Goal: Transaction & Acquisition: Obtain resource

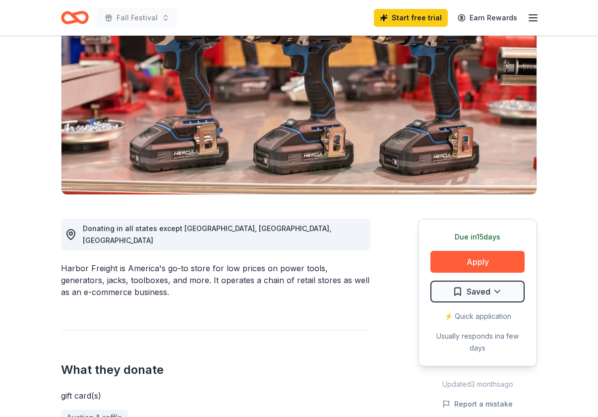
scroll to position [150, 0]
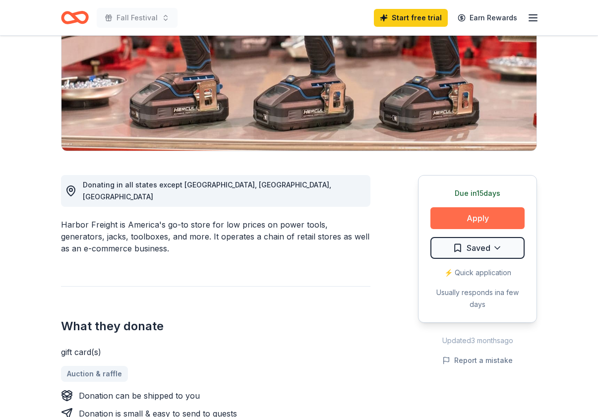
click at [454, 223] on button "Apply" at bounding box center [477, 218] width 94 height 22
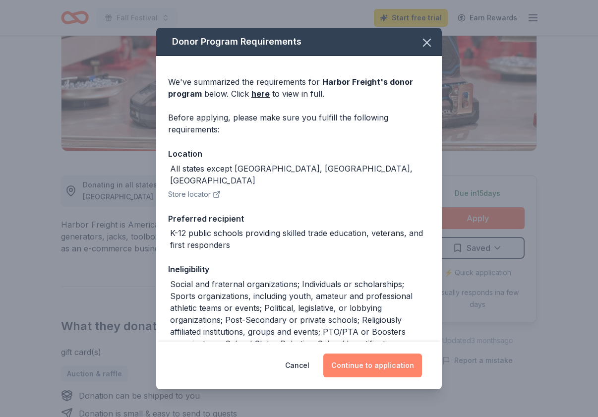
click at [357, 368] on button "Continue to application" at bounding box center [372, 365] width 99 height 24
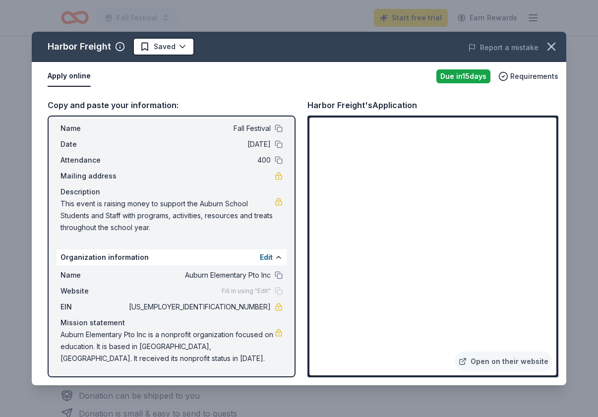
scroll to position [22, 0]
drag, startPoint x: 109, startPoint y: 359, endPoint x: 94, endPoint y: 351, distance: 17.5
click at [94, 351] on span "Auburn Elementary Pto Inc is a nonprofit organization focused on education. It …" at bounding box center [167, 347] width 214 height 36
click at [270, 258] on button "Edit" at bounding box center [266, 257] width 13 height 12
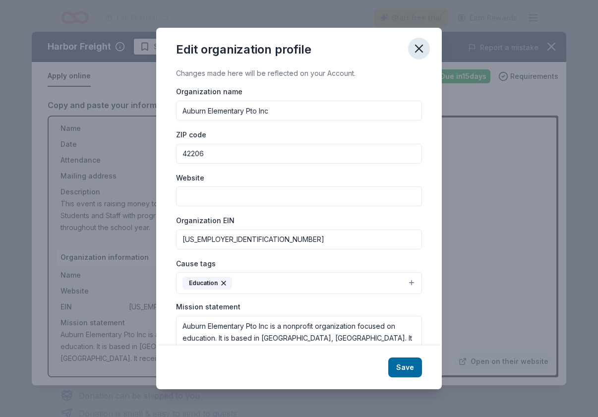
click at [417, 42] on button "button" at bounding box center [419, 49] width 22 height 22
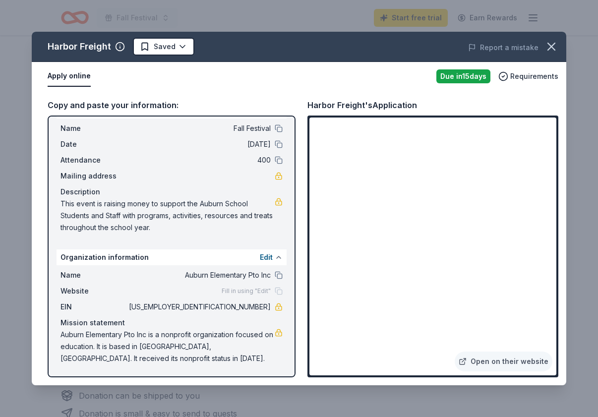
click at [279, 256] on button at bounding box center [279, 257] width 8 height 8
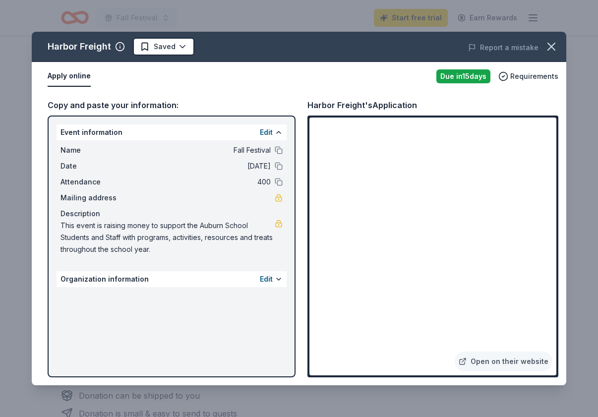
click at [253, 264] on div "Event information Edit Name Fall Festival Date [DATE] Attendance 400 Mailing ad…" at bounding box center [172, 246] width 248 height 262
click at [482, 364] on link "Open on their website" at bounding box center [503, 361] width 98 height 20
click at [196, 39] on div "Harbor Freight Saved" at bounding box center [192, 47] width 321 height 18
click at [216, 25] on div "Harbor Freight Saved Report a mistake Apply online Due in 15 days Requirements …" at bounding box center [299, 208] width 598 height 417
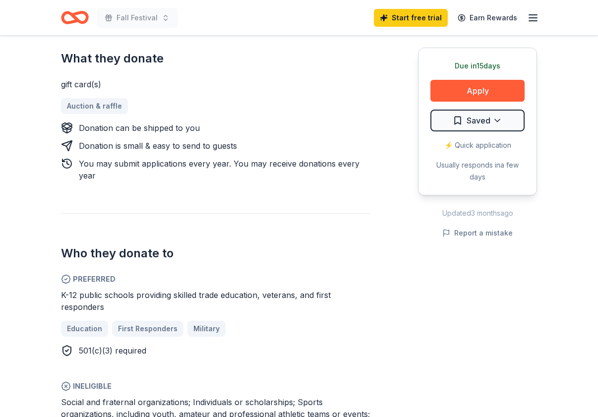
scroll to position [446, 0]
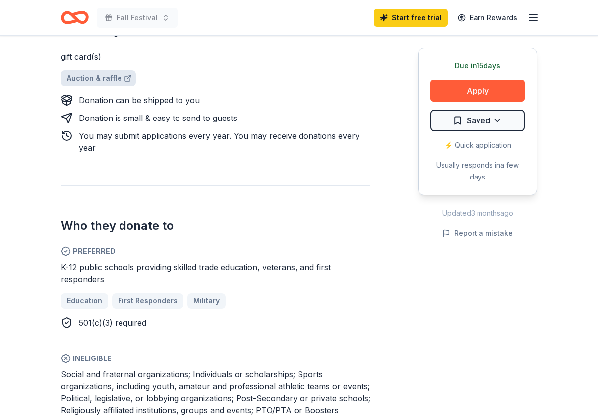
click at [96, 70] on link "Auction & raffle" at bounding box center [98, 78] width 75 height 16
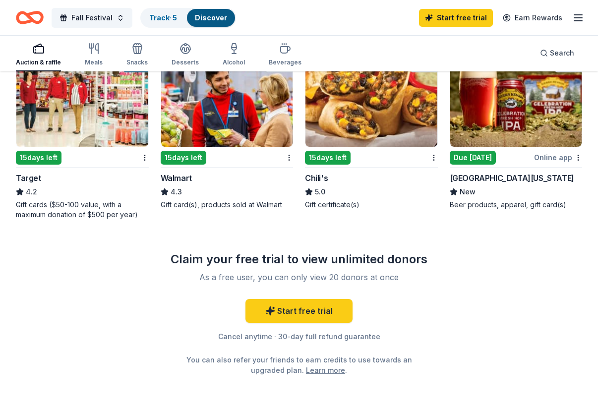
scroll to position [702, 0]
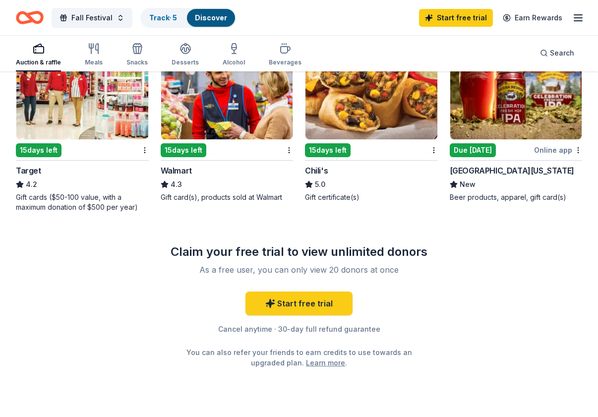
click at [52, 150] on div "15 days left" at bounding box center [39, 150] width 46 height 14
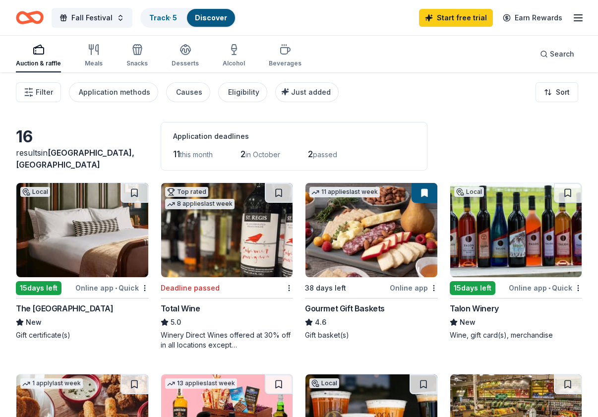
scroll to position [0, 0]
click at [293, 91] on span "Just added" at bounding box center [311, 92] width 40 height 8
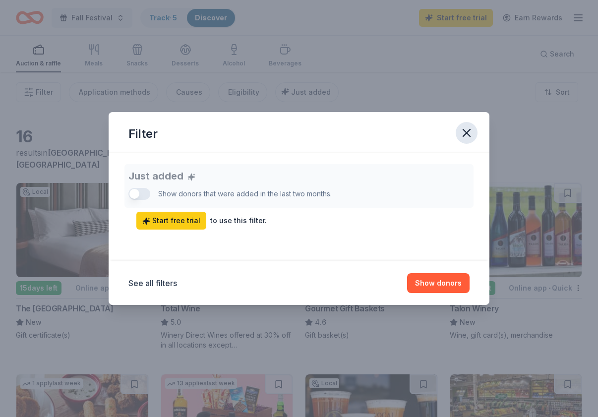
click at [464, 138] on icon "button" at bounding box center [466, 133] width 14 height 14
